Goal: Task Accomplishment & Management: Use online tool/utility

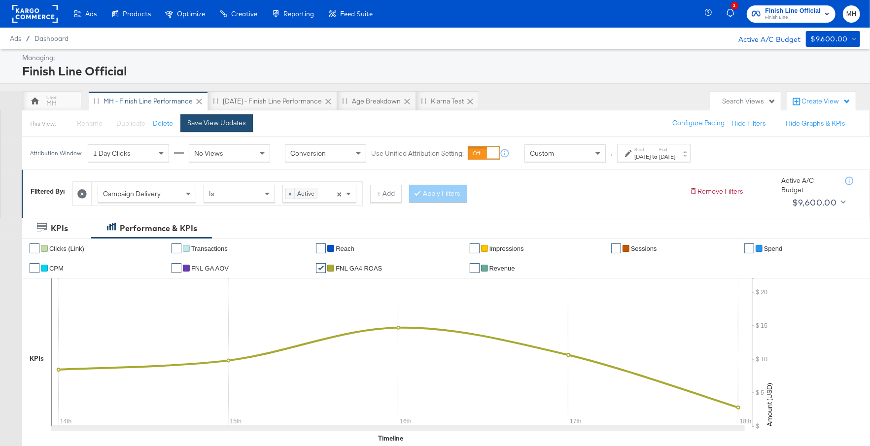
click at [208, 126] on div "Save View Updates" at bounding box center [216, 122] width 59 height 9
click at [40, 16] on rect at bounding box center [34, 14] width 45 height 18
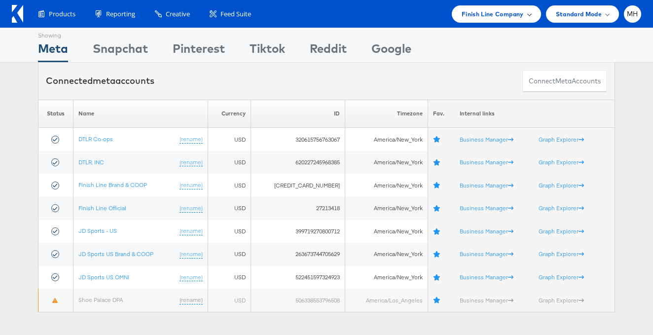
click at [486, 11] on span "Finish Line Company" at bounding box center [492, 14] width 62 height 10
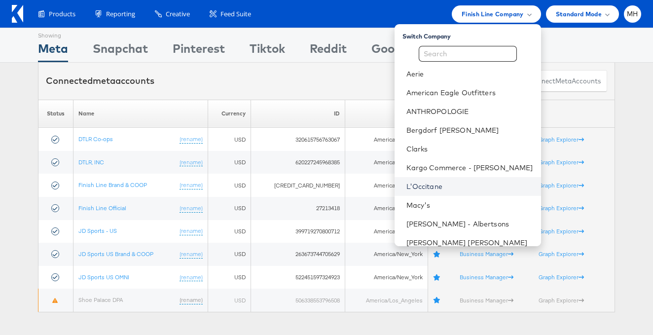
click at [451, 182] on link "L'Occitane" at bounding box center [469, 186] width 127 height 10
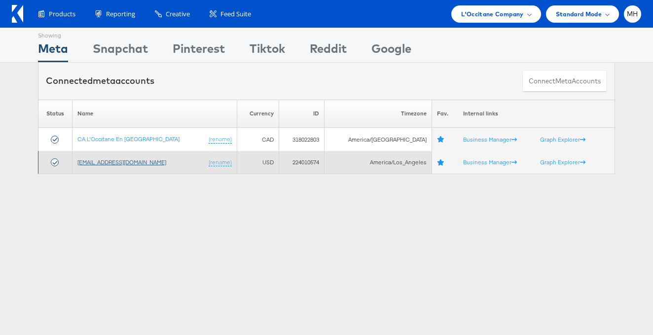
click at [130, 161] on link "[EMAIL_ADDRESS][DOMAIN_NAME]" at bounding box center [121, 161] width 89 height 7
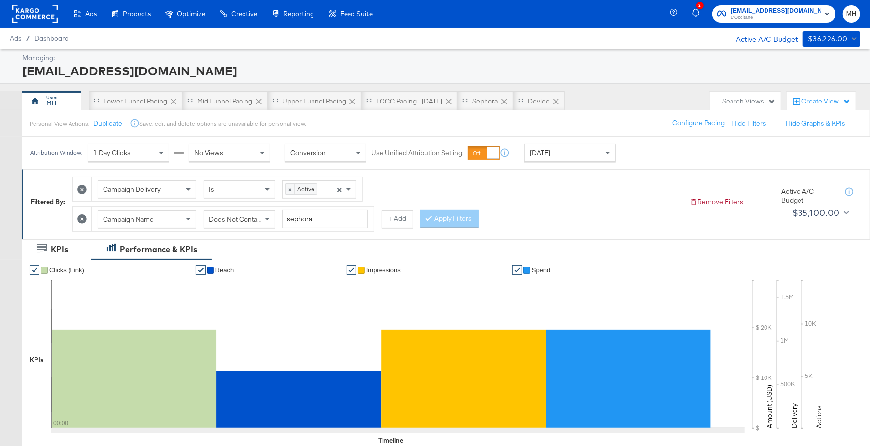
scroll to position [461, 0]
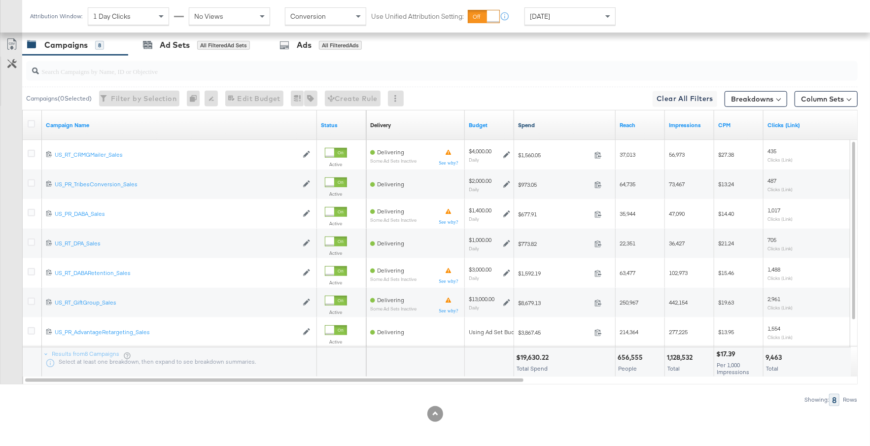
click at [572, 121] on link "Spend" at bounding box center [565, 125] width 94 height 8
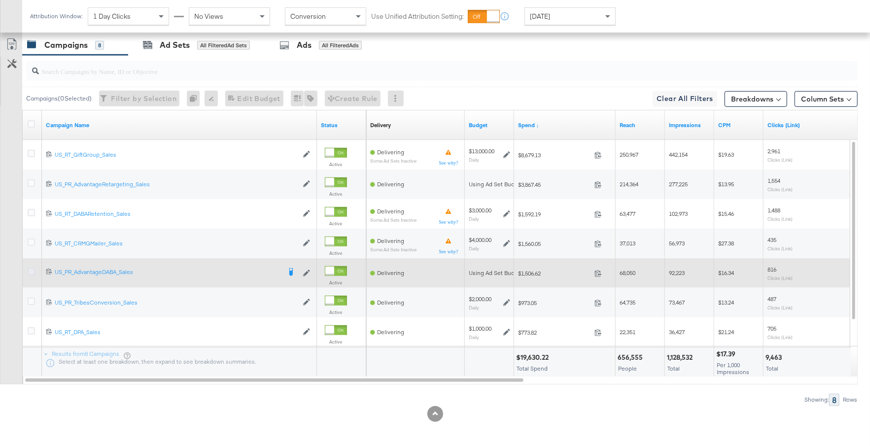
click at [32, 269] on icon at bounding box center [31, 271] width 7 height 7
click at [0, 0] on input "checkbox" at bounding box center [0, 0] width 0 height 0
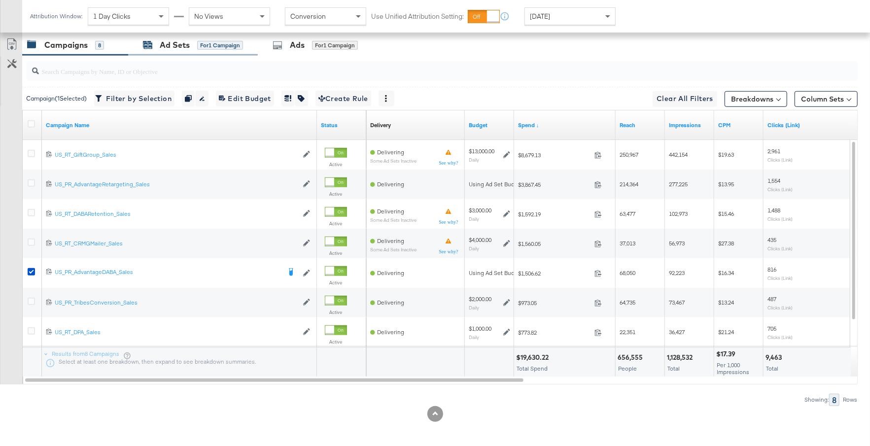
click at [232, 44] on div "for 1 Campaign" at bounding box center [220, 45] width 46 height 9
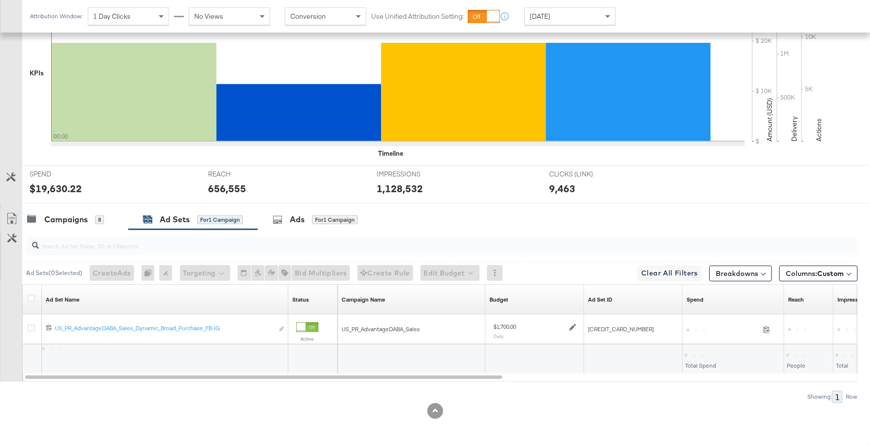
scroll to position [284, 0]
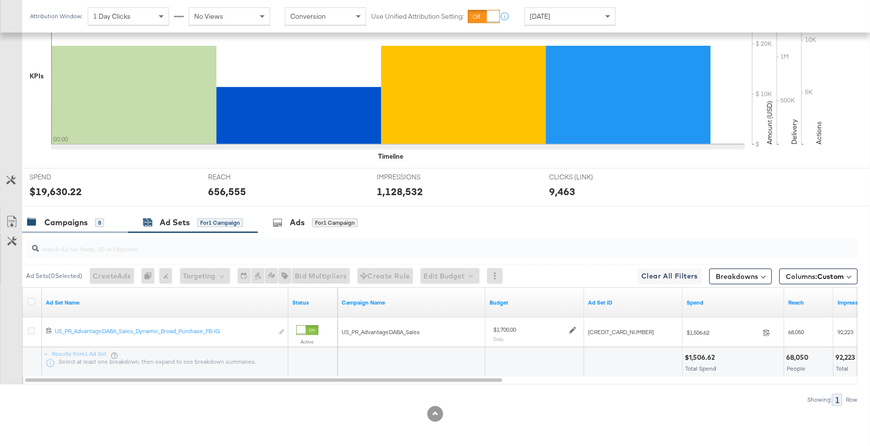
click at [95, 223] on div "8" at bounding box center [99, 222] width 9 height 9
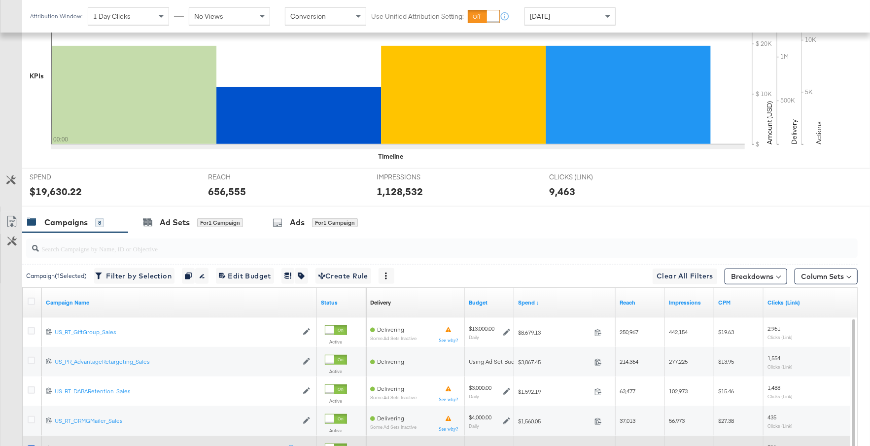
scroll to position [461, 0]
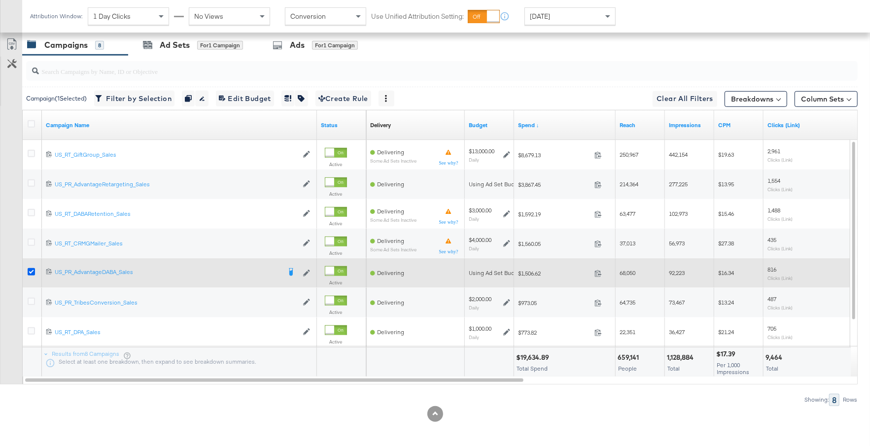
click at [30, 269] on icon at bounding box center [31, 271] width 7 height 7
click at [0, 0] on input "checkbox" at bounding box center [0, 0] width 0 height 0
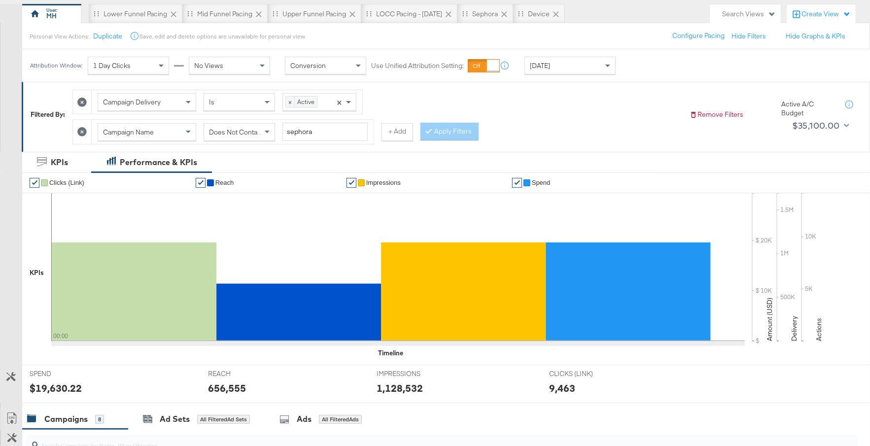
scroll to position [0, 0]
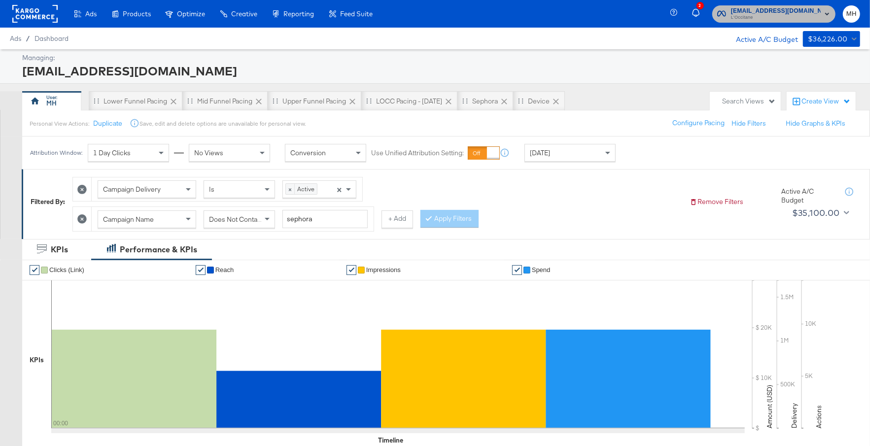
click at [800, 21] on span "L'Occitane" at bounding box center [776, 18] width 90 height 8
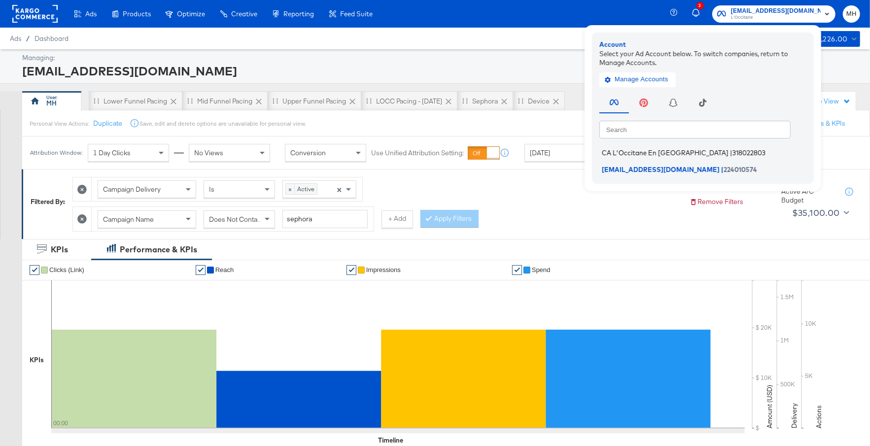
click at [647, 155] on span "CA L'Occitane En [GEOGRAPHIC_DATA]" at bounding box center [665, 153] width 127 height 8
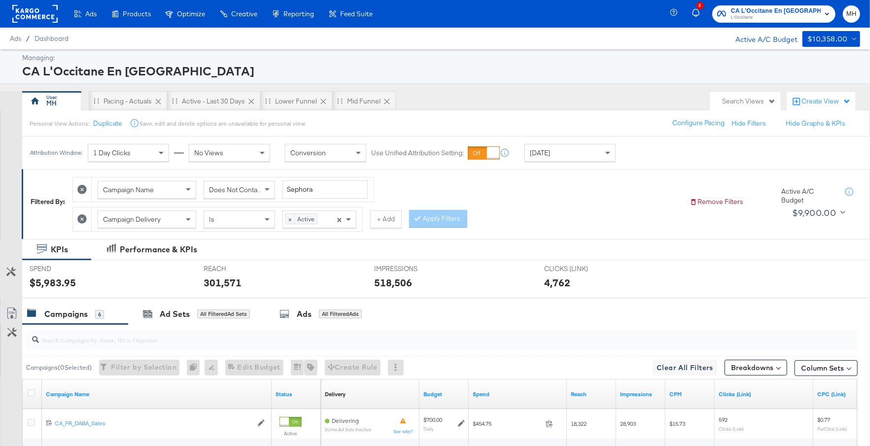
scroll to position [240, 0]
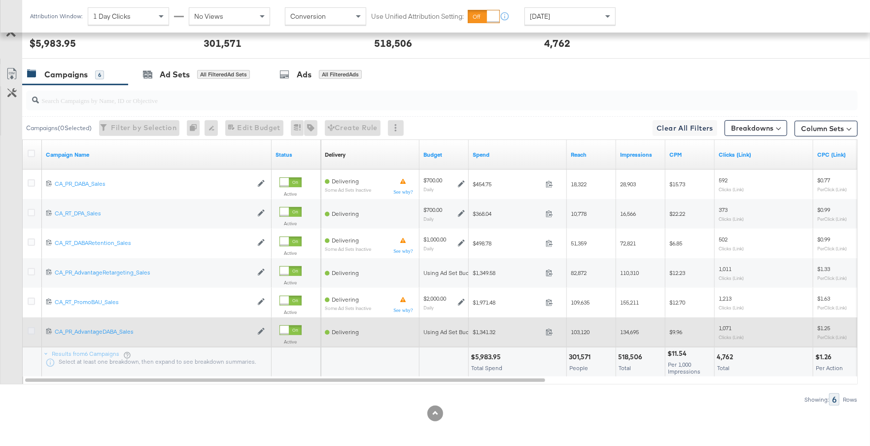
click at [31, 327] on icon at bounding box center [31, 330] width 7 height 7
click at [0, 0] on input "checkbox" at bounding box center [0, 0] width 0 height 0
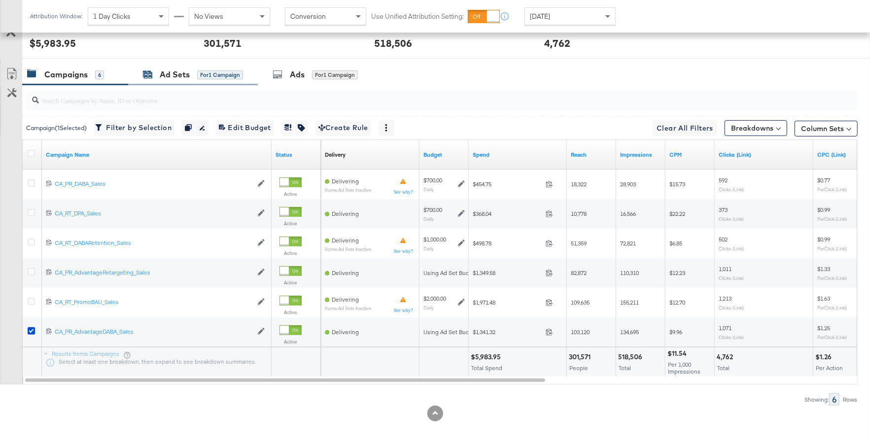
click at [175, 74] on div "Ad Sets" at bounding box center [175, 74] width 30 height 11
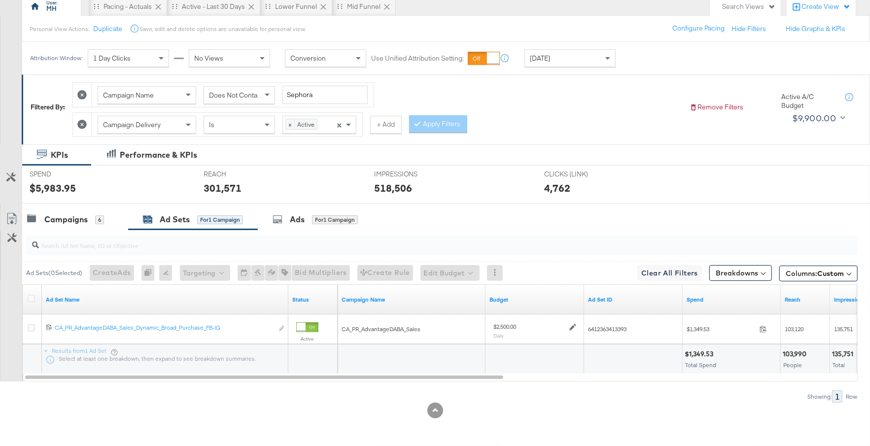
scroll to position [92, 0]
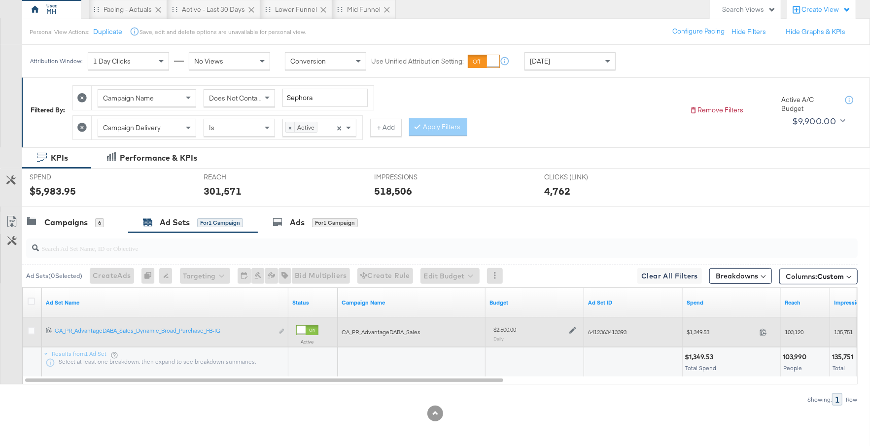
click at [573, 327] on icon at bounding box center [572, 330] width 7 height 7
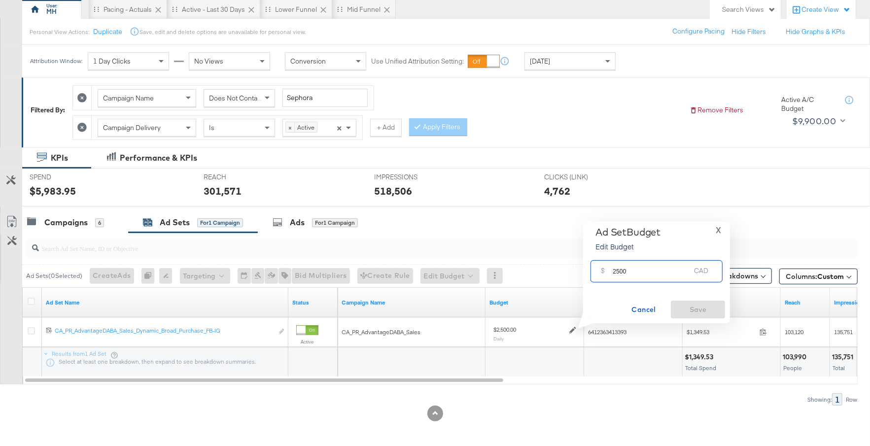
drag, startPoint x: 626, startPoint y: 275, endPoint x: 611, endPoint y: 274, distance: 15.3
click at [611, 274] on div "$ 2500 CAD" at bounding box center [656, 271] width 132 height 22
type input "1000"
click at [696, 311] on span "Save" at bounding box center [698, 310] width 46 height 12
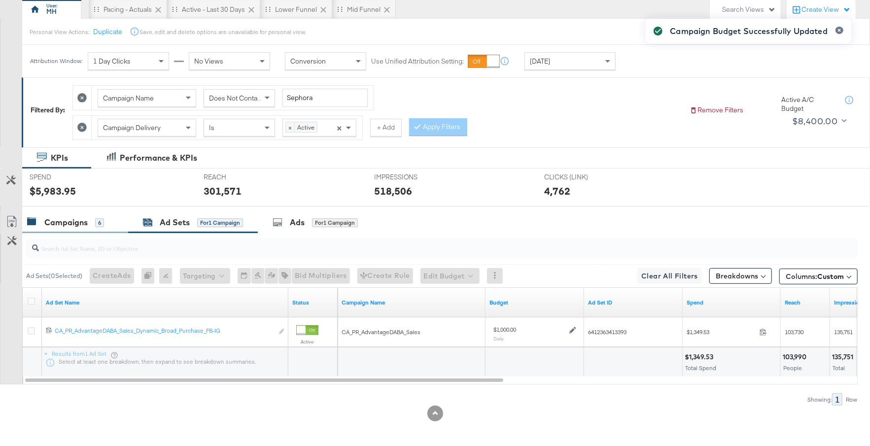
click at [73, 217] on div "Campaigns" at bounding box center [65, 222] width 43 height 11
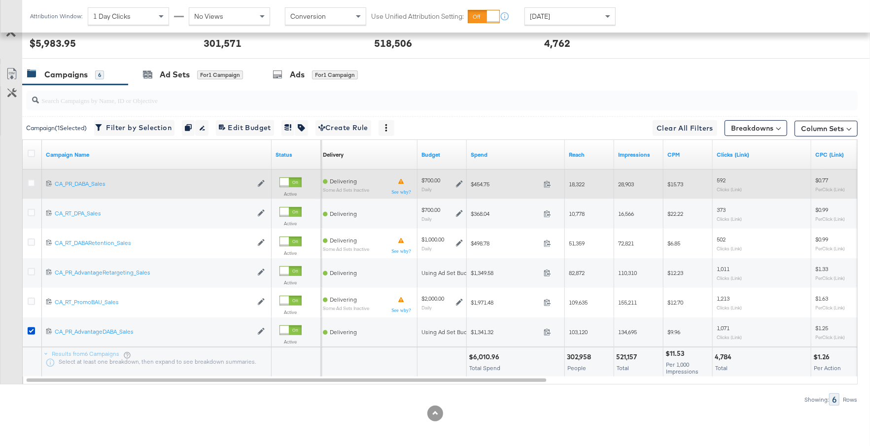
scroll to position [240, 0]
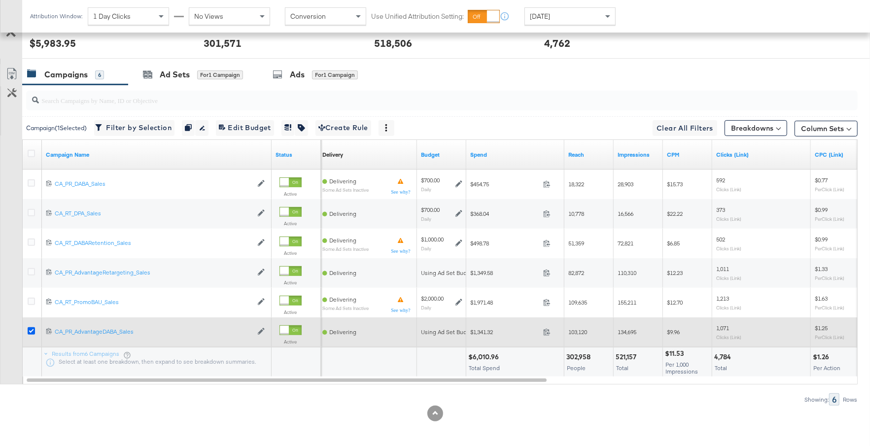
click at [31, 329] on icon at bounding box center [31, 330] width 7 height 7
click at [0, 0] on input "checkbox" at bounding box center [0, 0] width 0 height 0
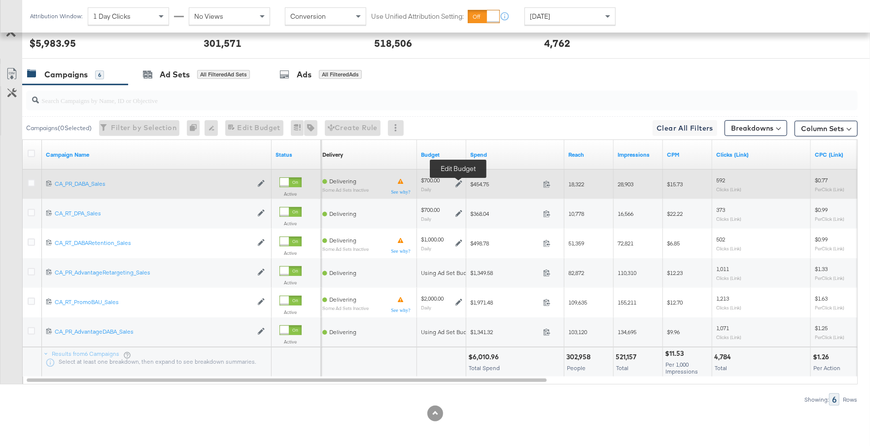
click at [459, 181] on icon at bounding box center [458, 184] width 7 height 7
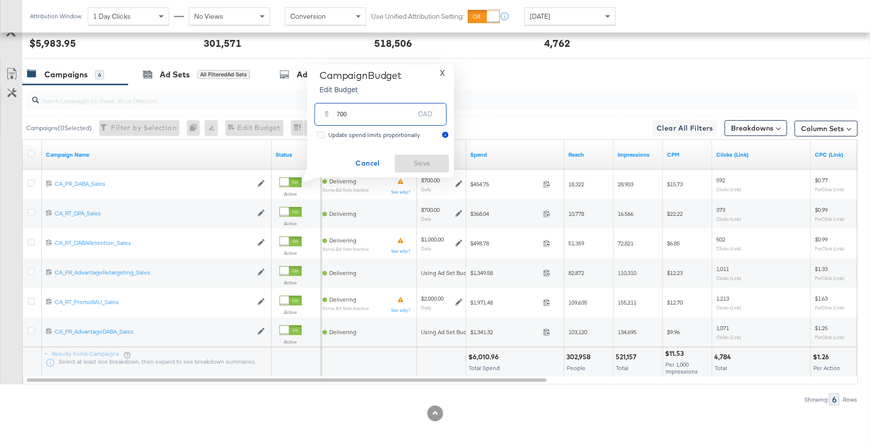
drag, startPoint x: 365, startPoint y: 115, endPoint x: 326, endPoint y: 114, distance: 38.4
click at [326, 115] on div "$ 700 CAD" at bounding box center [380, 114] width 132 height 22
type input "1200"
click at [432, 165] on span "Save" at bounding box center [422, 163] width 46 height 12
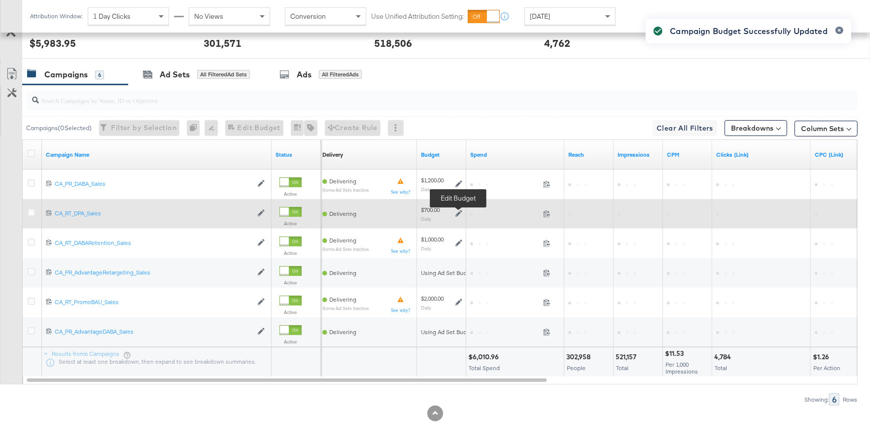
click at [458, 210] on icon at bounding box center [458, 213] width 7 height 7
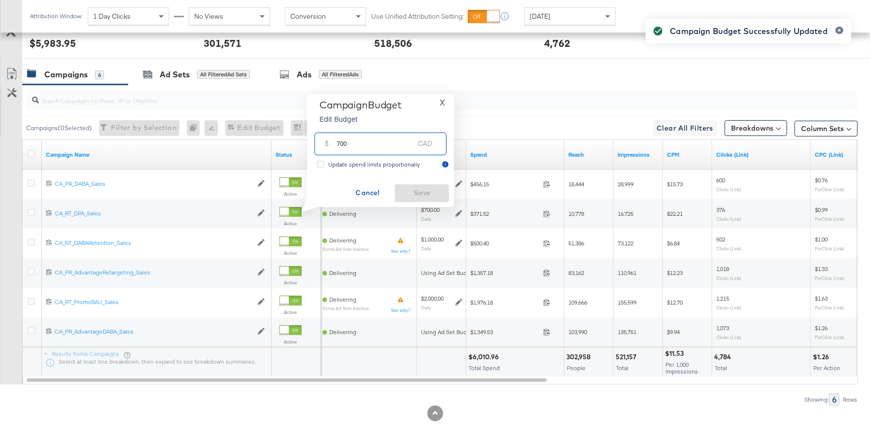
drag, startPoint x: 362, startPoint y: 147, endPoint x: 326, endPoint y: 147, distance: 36.5
click at [326, 147] on div "$ 700 CAD" at bounding box center [380, 144] width 132 height 22
type input "1200"
click at [411, 194] on span "Save" at bounding box center [422, 193] width 46 height 12
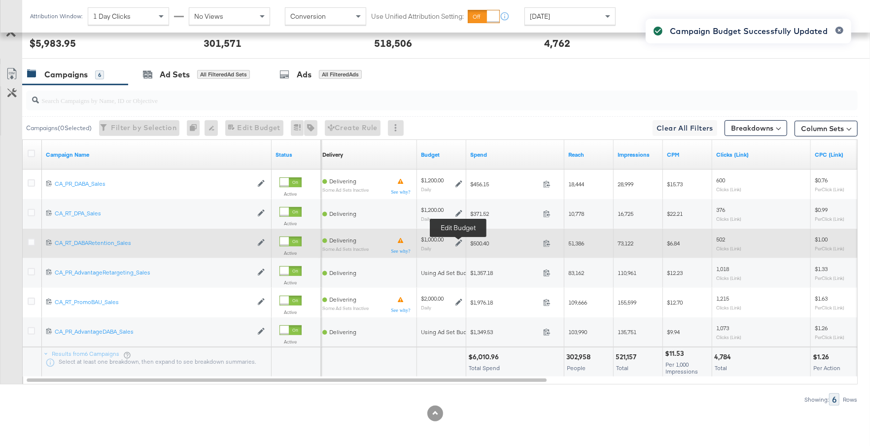
click at [459, 241] on icon at bounding box center [458, 243] width 7 height 7
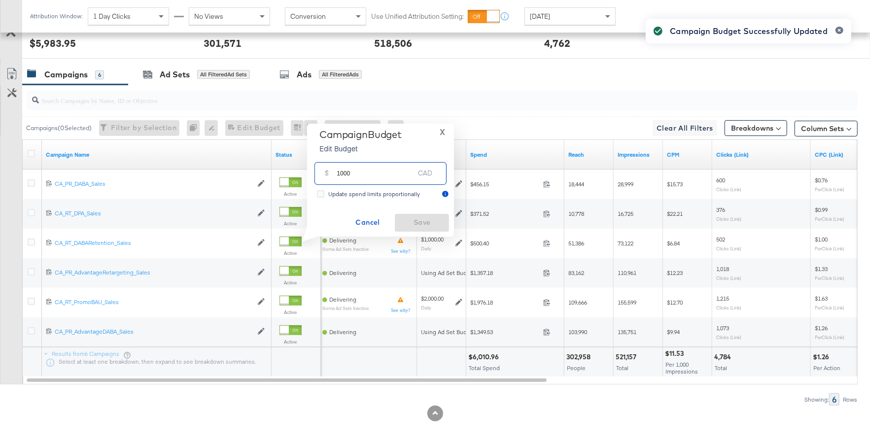
drag, startPoint x: 357, startPoint y: 172, endPoint x: 323, endPoint y: 173, distance: 33.5
click at [322, 173] on div "$ 1000 CAD" at bounding box center [380, 173] width 132 height 22
type input "600"
click at [397, 220] on button "Save" at bounding box center [422, 223] width 54 height 18
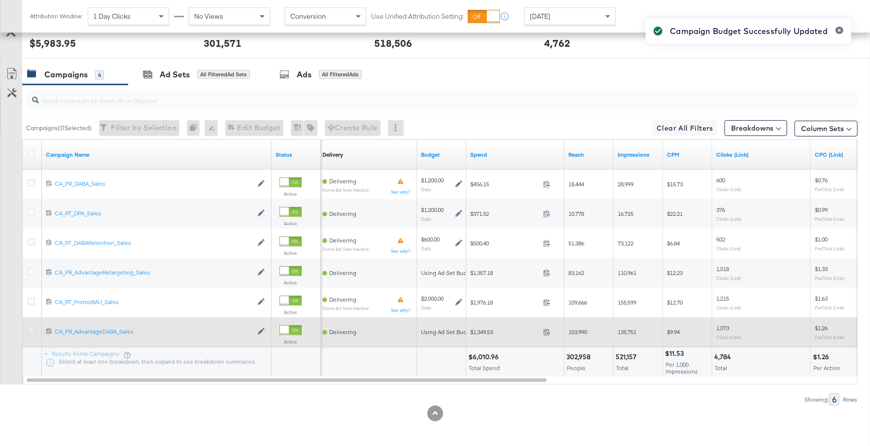
click at [31, 328] on icon at bounding box center [31, 330] width 7 height 7
click at [0, 0] on input "checkbox" at bounding box center [0, 0] width 0 height 0
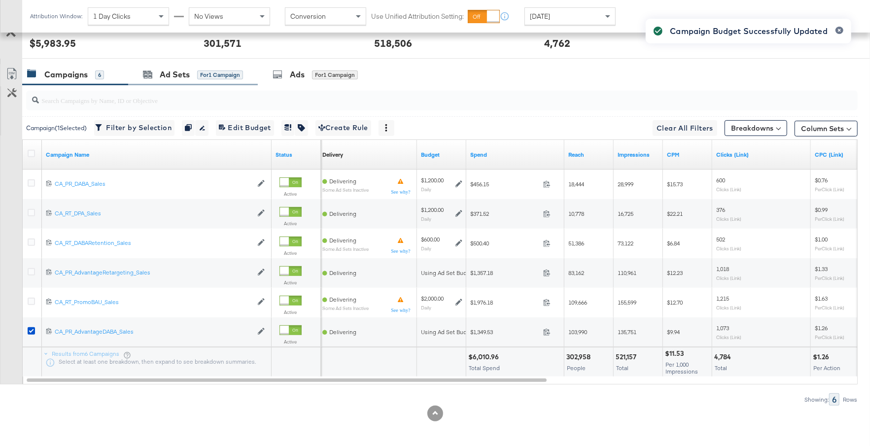
click at [181, 78] on div "Ad Sets for 1 Campaign" at bounding box center [193, 74] width 130 height 21
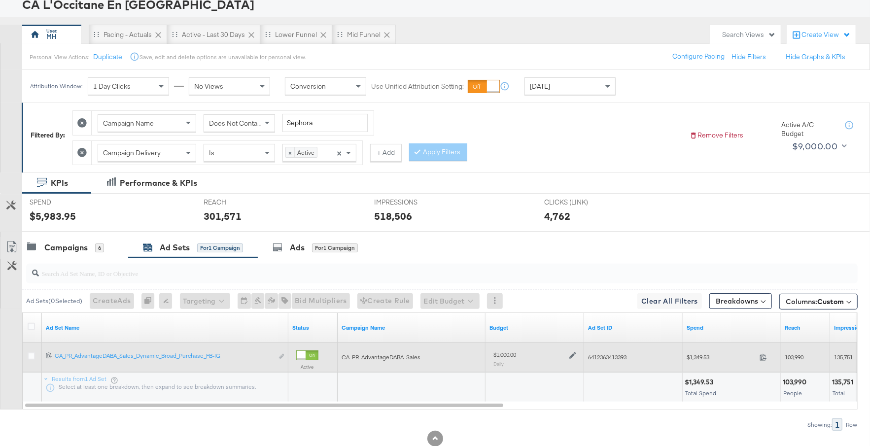
scroll to position [88, 0]
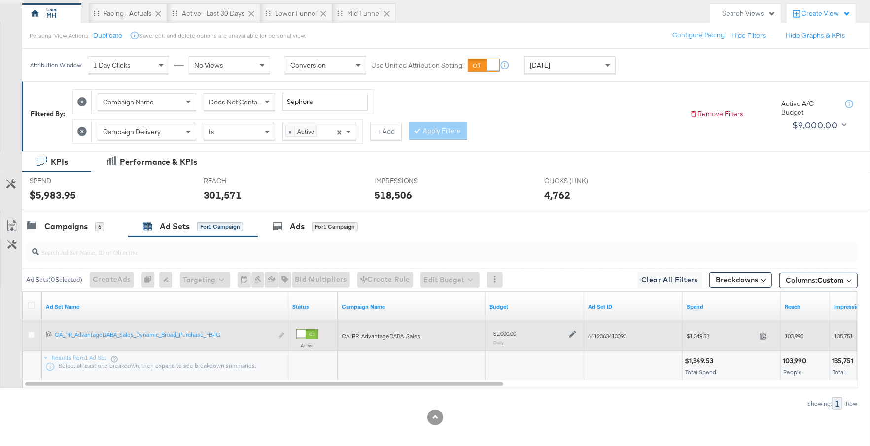
click at [575, 332] on icon at bounding box center [572, 334] width 7 height 7
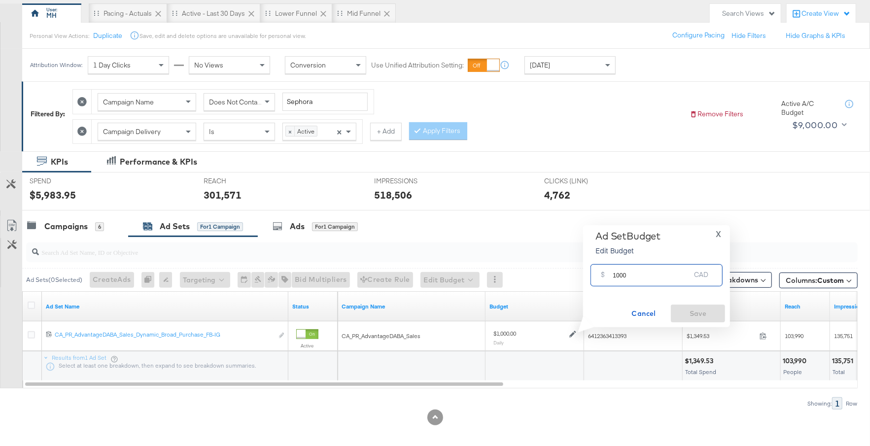
drag, startPoint x: 634, startPoint y: 276, endPoint x: 608, endPoint y: 276, distance: 26.1
click at [608, 276] on div "$ 1000 CAD" at bounding box center [656, 275] width 132 height 22
type input "600"
click at [691, 311] on span "Save" at bounding box center [698, 314] width 46 height 12
click at [97, 225] on div "6" at bounding box center [99, 226] width 9 height 9
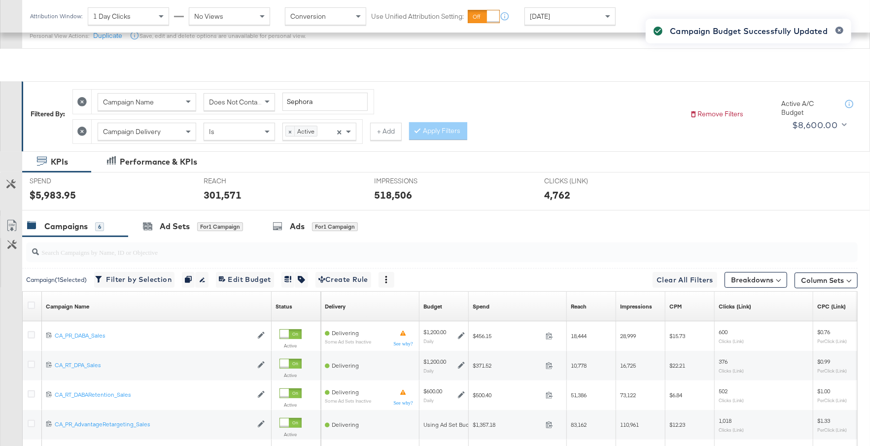
scroll to position [240, 0]
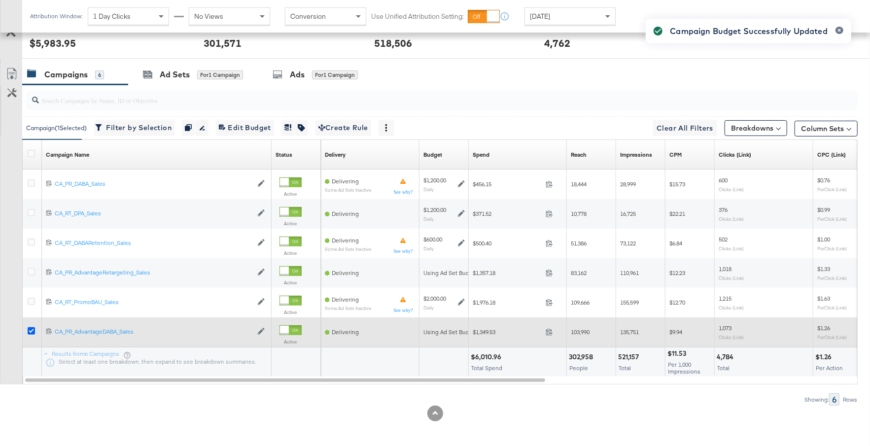
click at [30, 328] on icon at bounding box center [31, 330] width 7 height 7
click at [0, 0] on input "checkbox" at bounding box center [0, 0] width 0 height 0
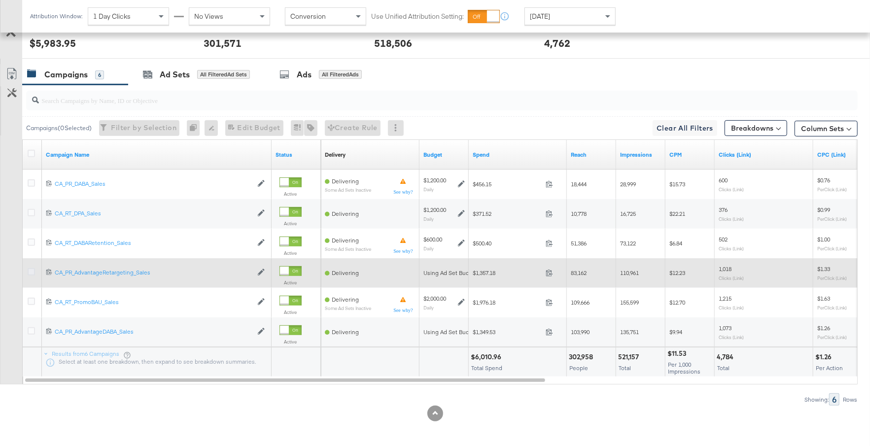
click at [32, 268] on icon at bounding box center [31, 271] width 7 height 7
click at [0, 0] on input "checkbox" at bounding box center [0, 0] width 0 height 0
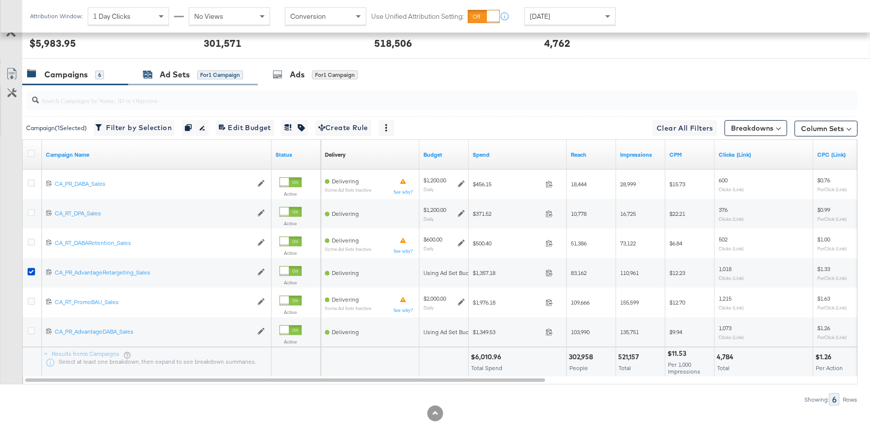
click at [181, 75] on div "Ad Sets" at bounding box center [175, 74] width 30 height 11
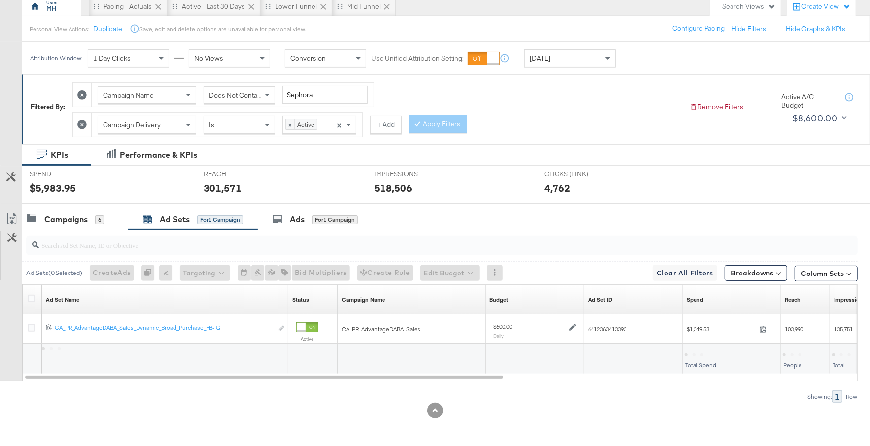
scroll to position [92, 0]
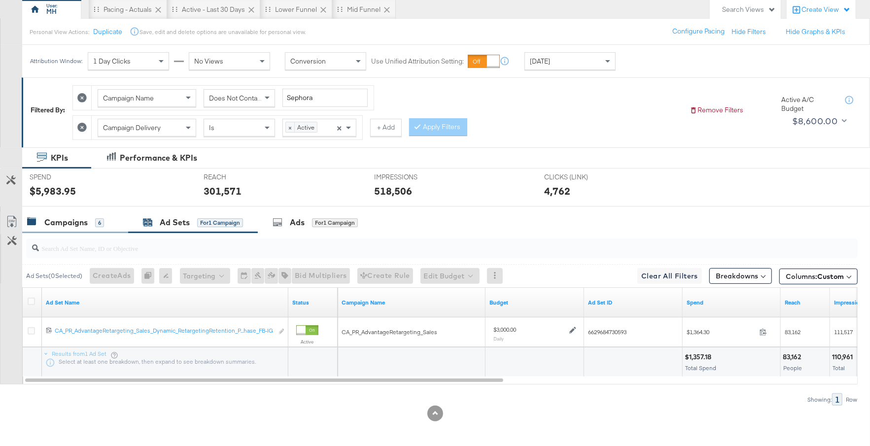
click at [73, 224] on div "Campaigns" at bounding box center [65, 222] width 43 height 11
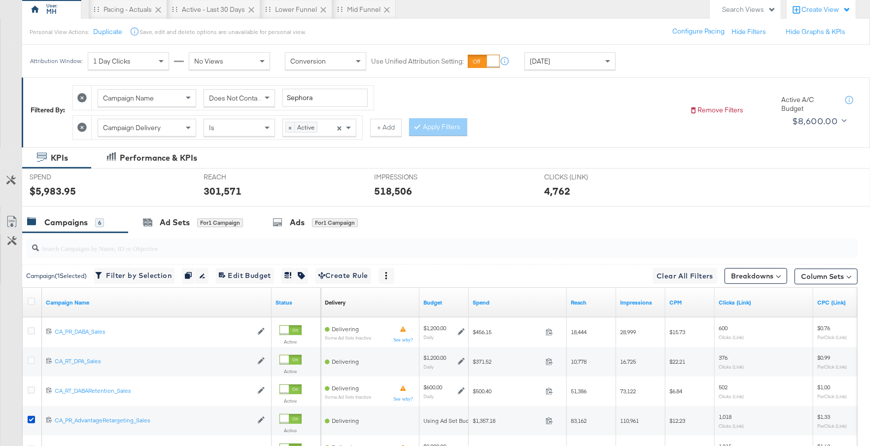
scroll to position [163, 0]
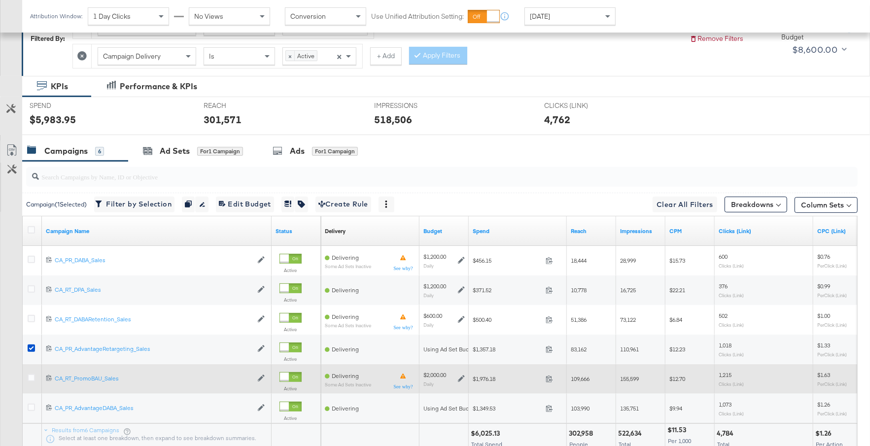
click at [459, 375] on icon at bounding box center [461, 378] width 7 height 7
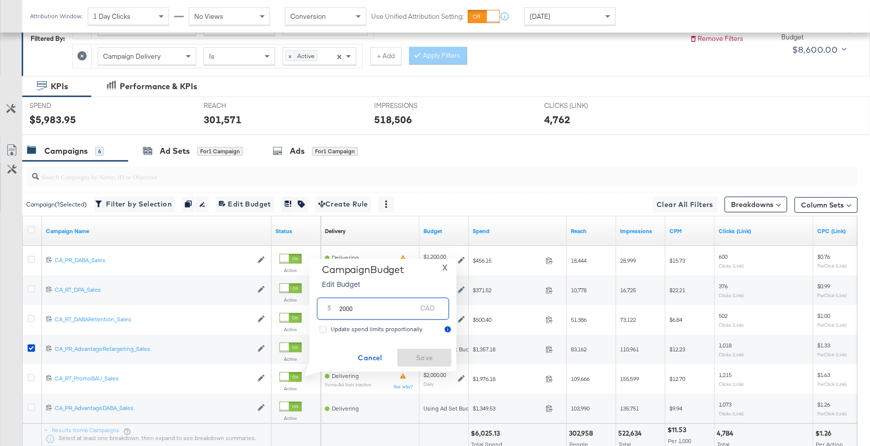
drag, startPoint x: 355, startPoint y: 307, endPoint x: 337, endPoint y: 308, distance: 18.2
click at [337, 307] on div "$ 2000 CAD" at bounding box center [383, 309] width 132 height 22
type input "2500"
click at [418, 359] on span "Save" at bounding box center [424, 358] width 46 height 12
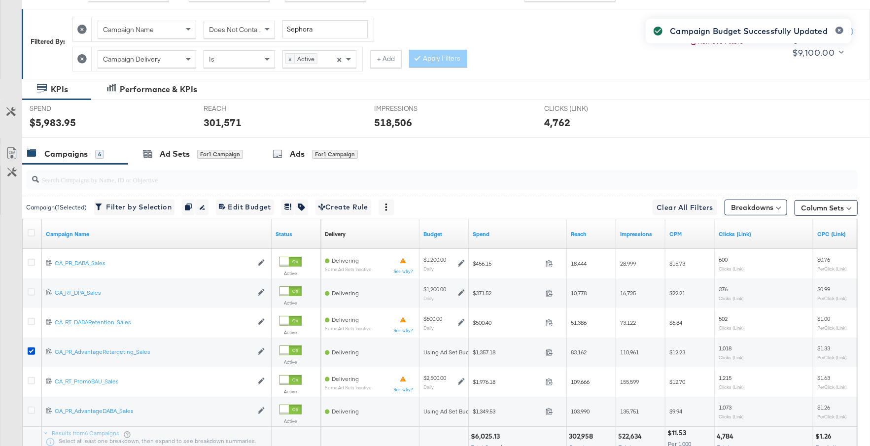
scroll to position [240, 0]
